Goal: Transaction & Acquisition: Purchase product/service

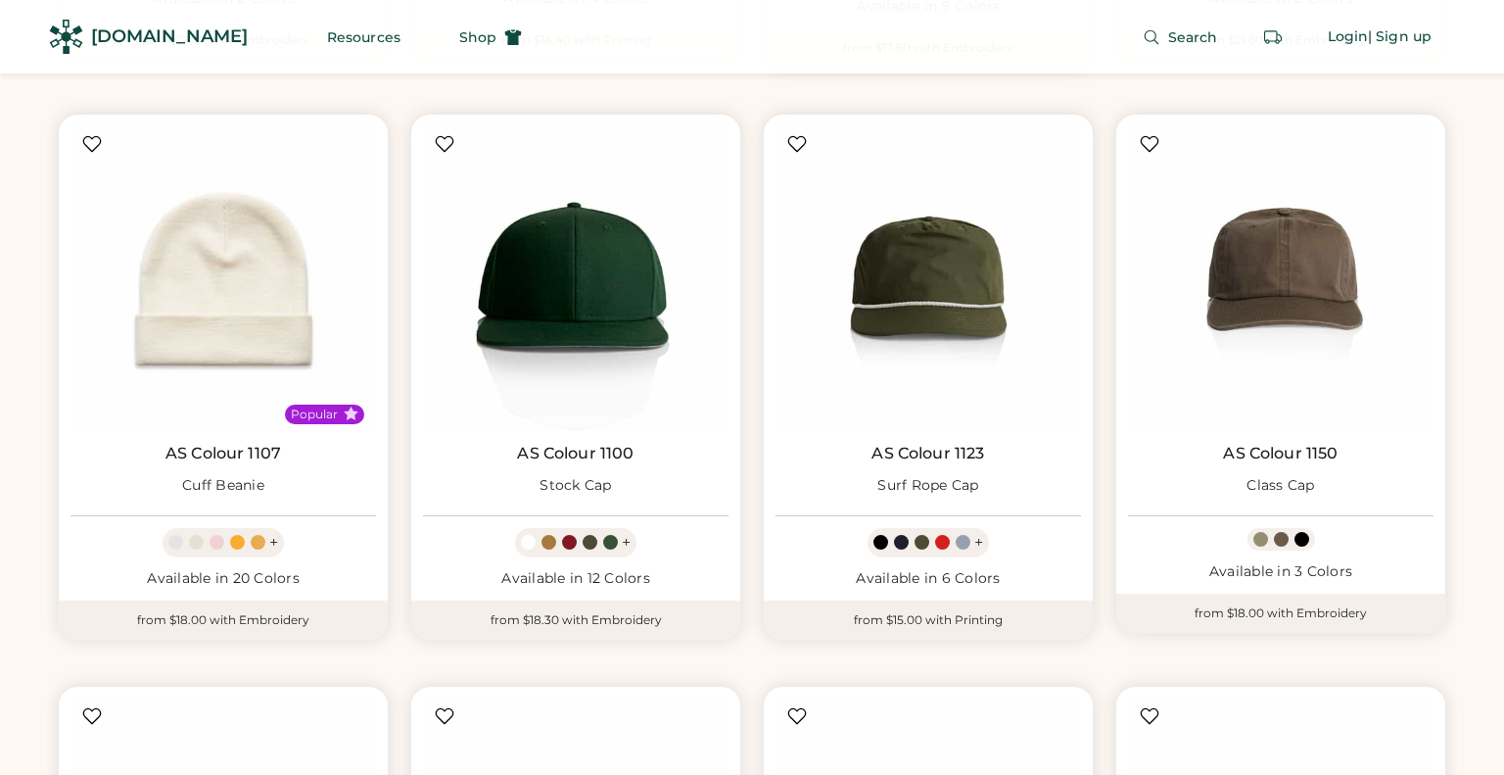
scroll to position [2261, 0]
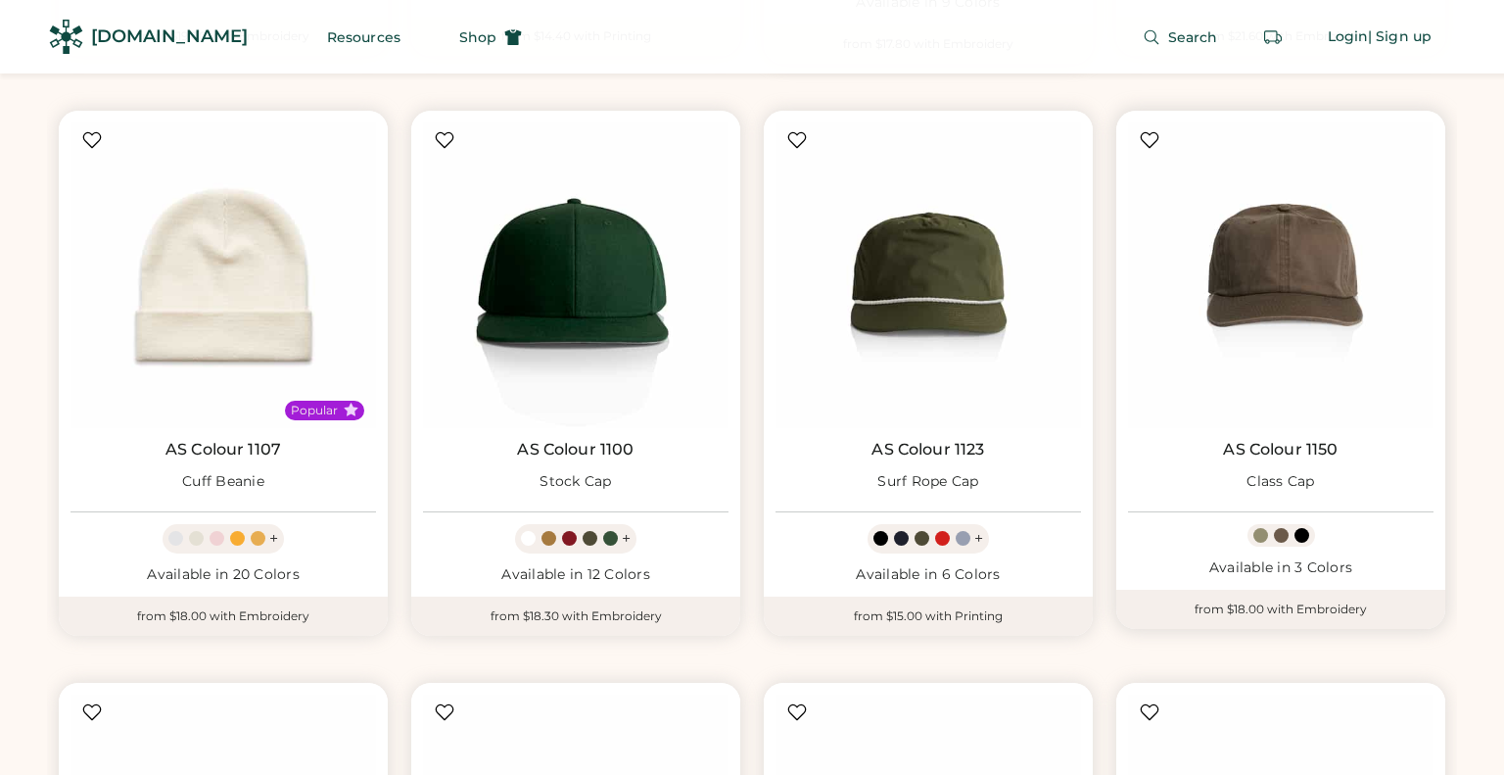
click at [1273, 265] on img at bounding box center [1281, 275] width 306 height 306
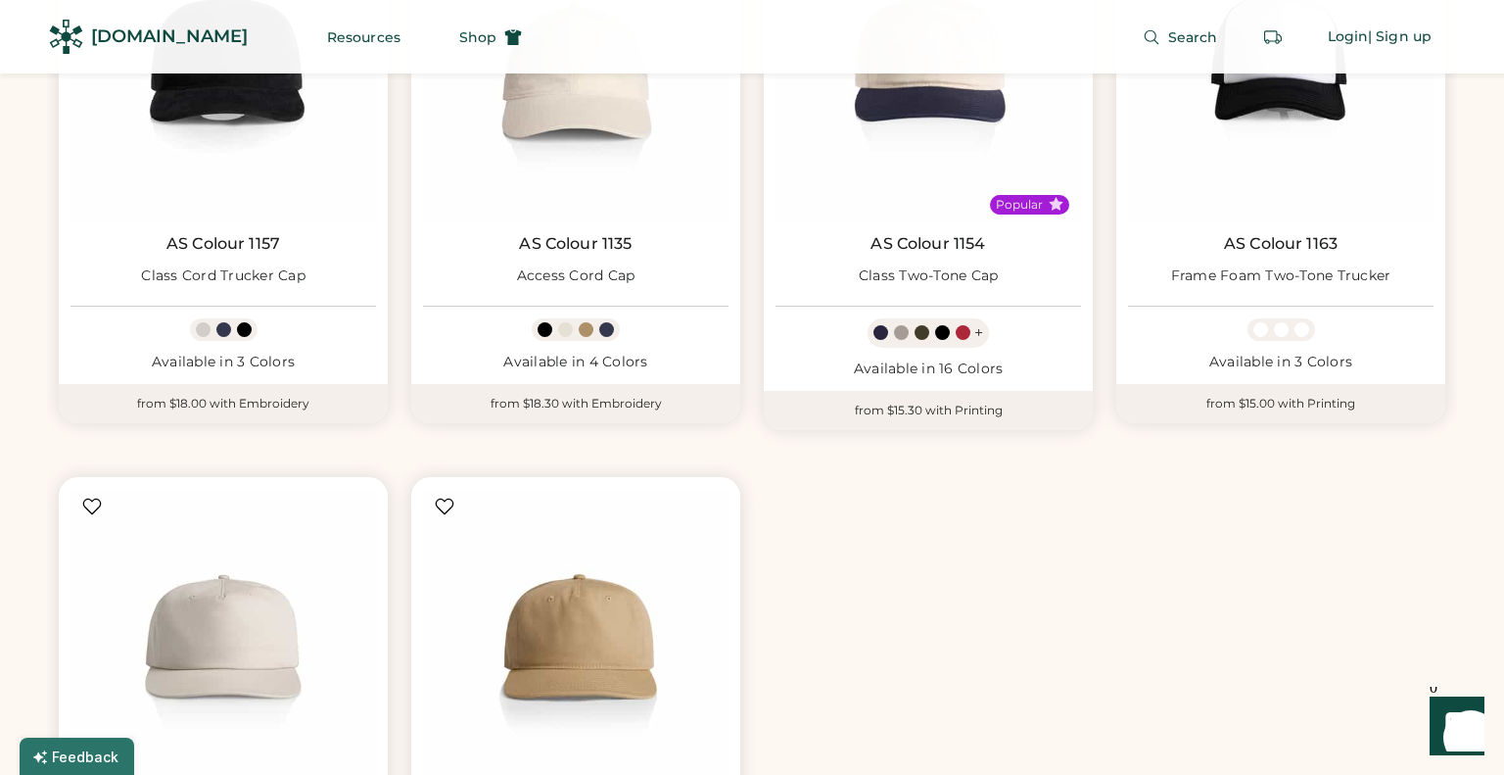
scroll to position [3778, 0]
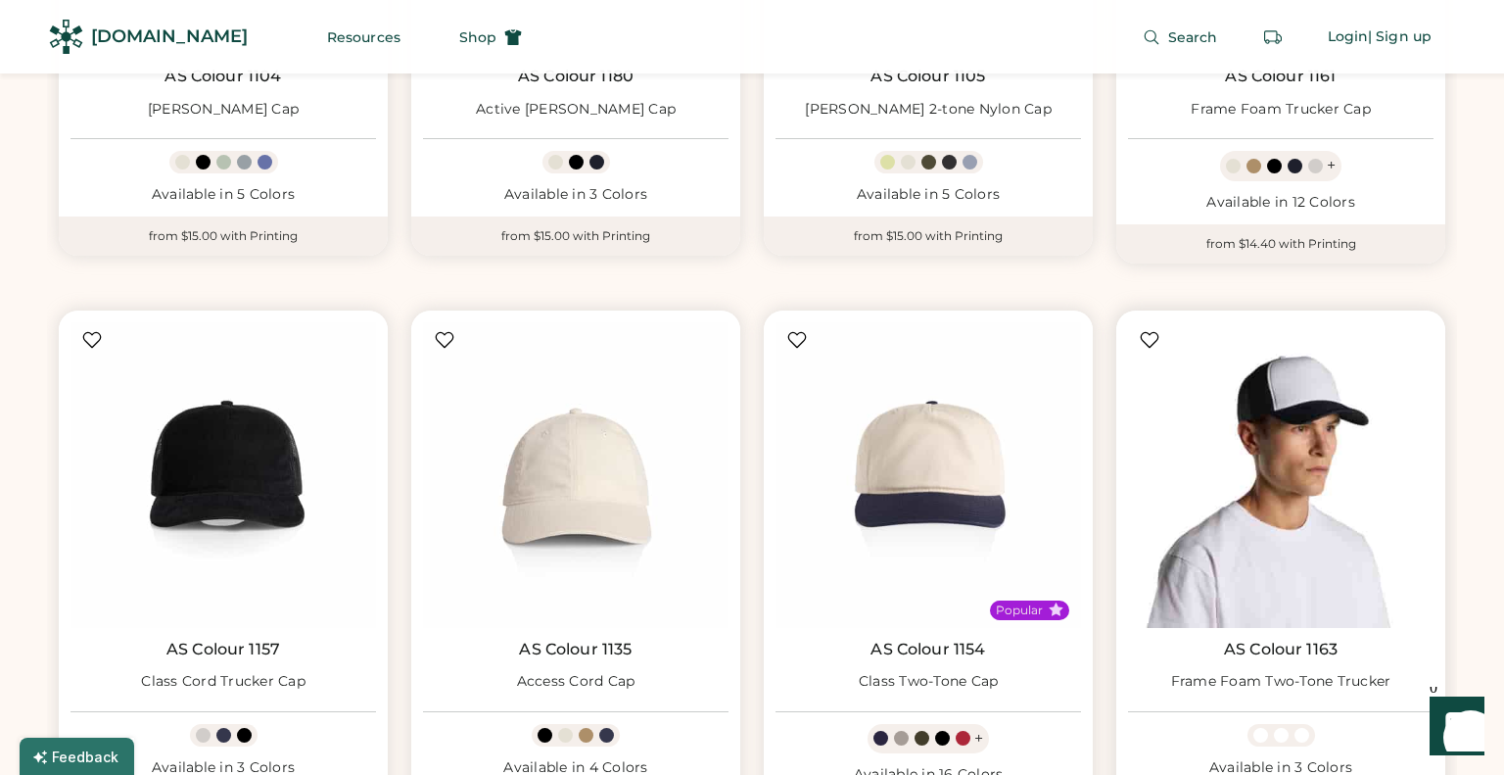
click at [1257, 501] on img at bounding box center [1281, 475] width 306 height 306
